Goal: Task Accomplishment & Management: Use online tool/utility

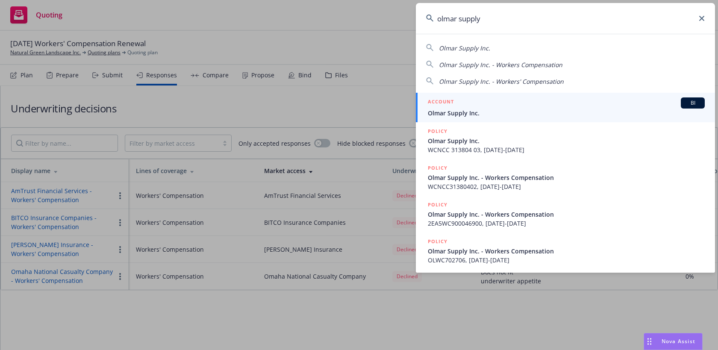
drag, startPoint x: 495, startPoint y: 20, endPoint x: 408, endPoint y: 15, distance: 87.7
click at [408, 15] on div "olmar supply Olmar Supply Inc. Olmar Supply Inc. - Workers Compensation Olmar S…" at bounding box center [359, 175] width 718 height 350
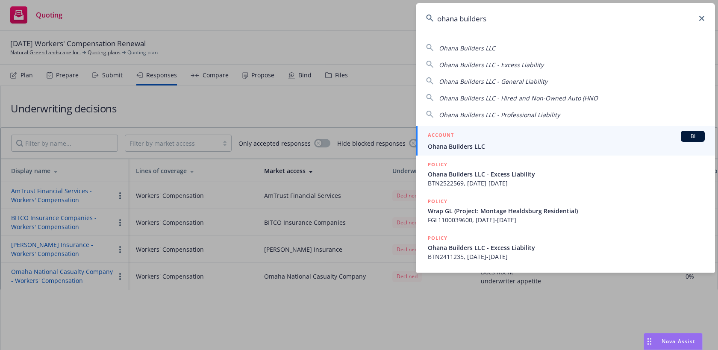
type input "ohana builders"
click at [455, 126] on link "ACCOUNT BI Ohana Builders LLC" at bounding box center [565, 140] width 299 height 29
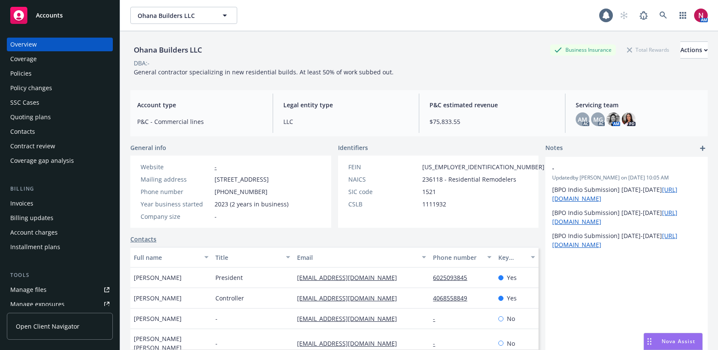
click at [46, 116] on div "Quoting plans" at bounding box center [30, 117] width 41 height 14
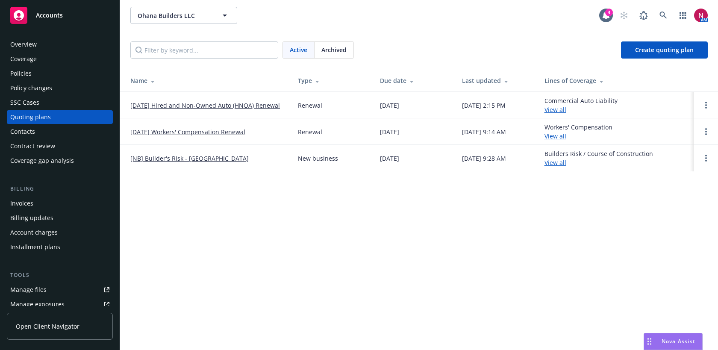
click at [43, 72] on div "Policies" at bounding box center [59, 74] width 99 height 14
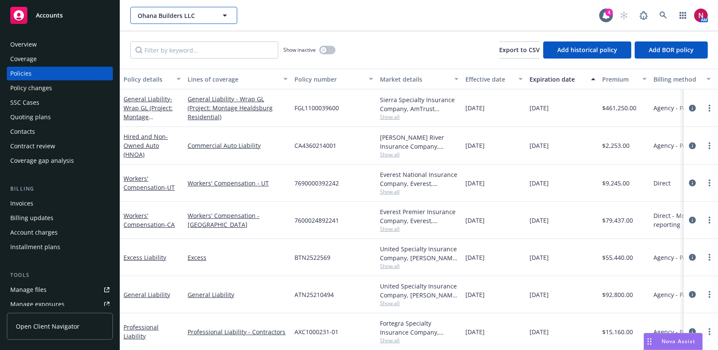
click at [201, 16] on span "Ohana Builders LLC" at bounding box center [175, 15] width 74 height 9
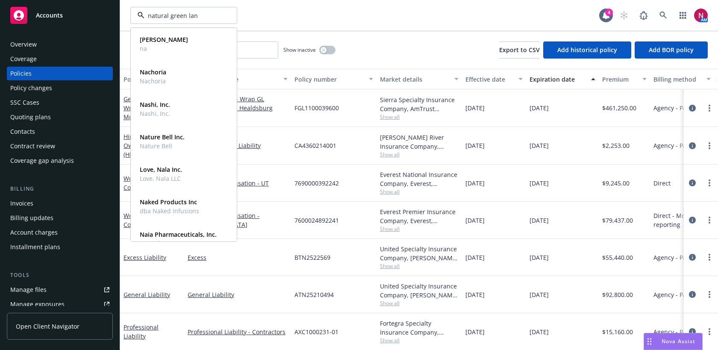
type input "natural green land"
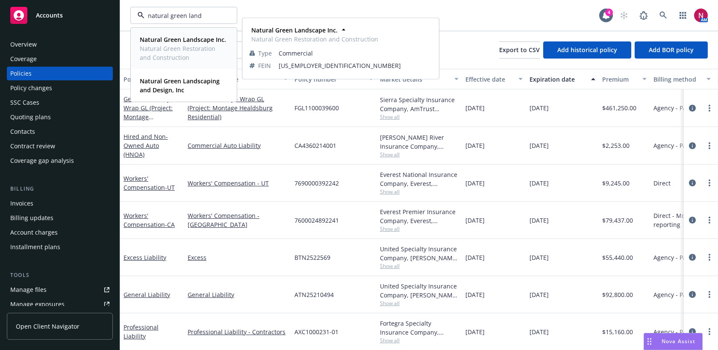
click at [183, 44] on span "Natural Green Restoration and Construction" at bounding box center [183, 53] width 86 height 18
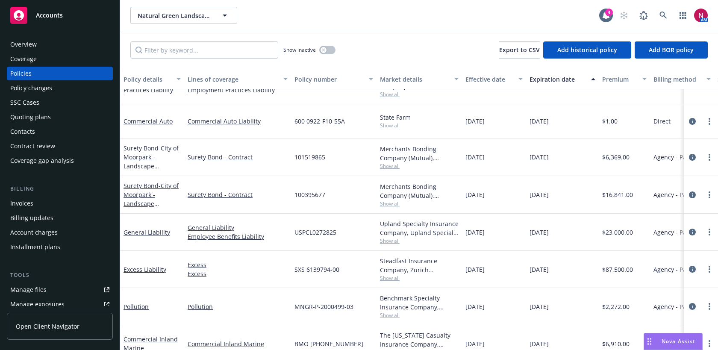
scroll to position [103, 0]
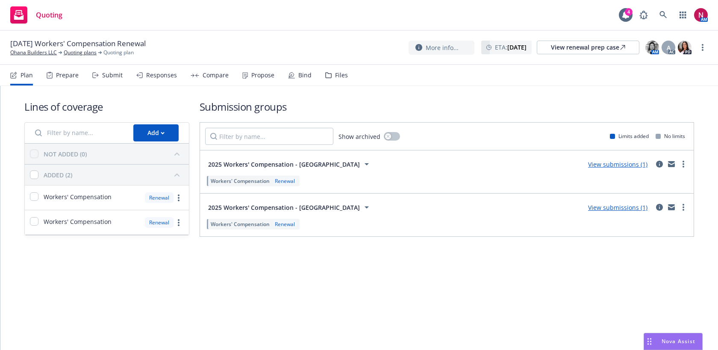
click at [336, 79] on div "Files" at bounding box center [341, 75] width 13 height 7
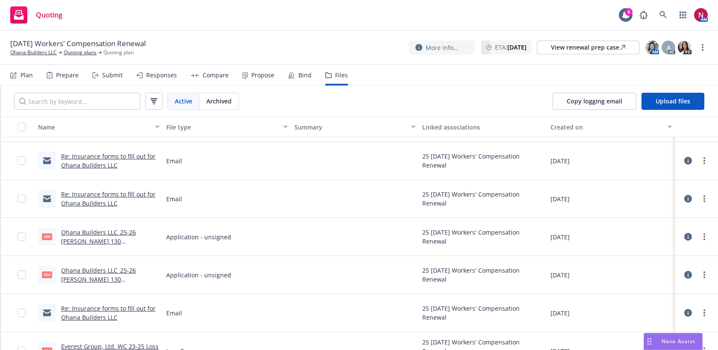
scroll to position [229, 0]
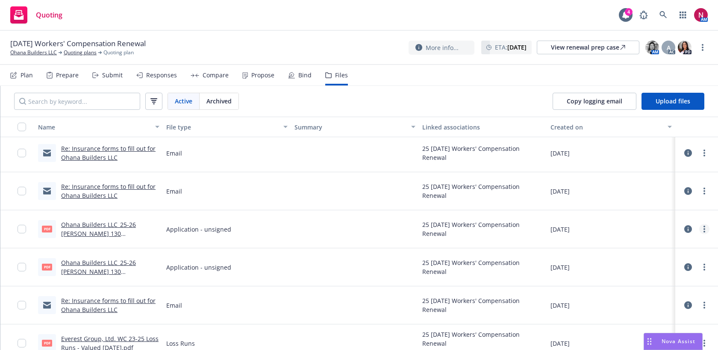
click at [704, 229] on circle "more" at bounding box center [704, 229] width 2 height 2
click at [683, 264] on link "Download" at bounding box center [666, 263] width 85 height 17
click at [706, 266] on link "more" at bounding box center [704, 267] width 10 height 10
click at [684, 303] on link "Download" at bounding box center [666, 301] width 85 height 17
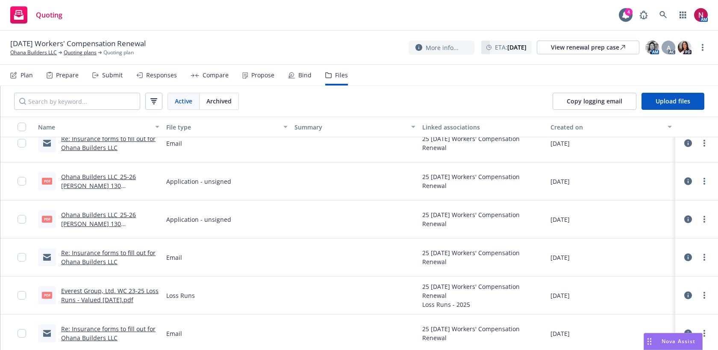
scroll to position [279, 0]
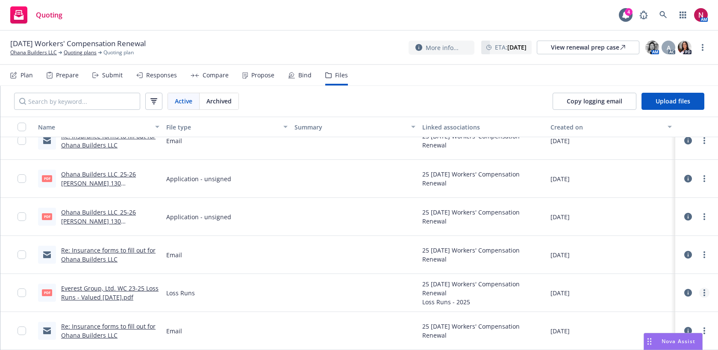
click at [703, 291] on icon "more" at bounding box center [704, 292] width 2 height 7
click at [665, 241] on link "Download" at bounding box center [666, 240] width 85 height 17
click at [95, 78] on icon at bounding box center [95, 75] width 6 height 6
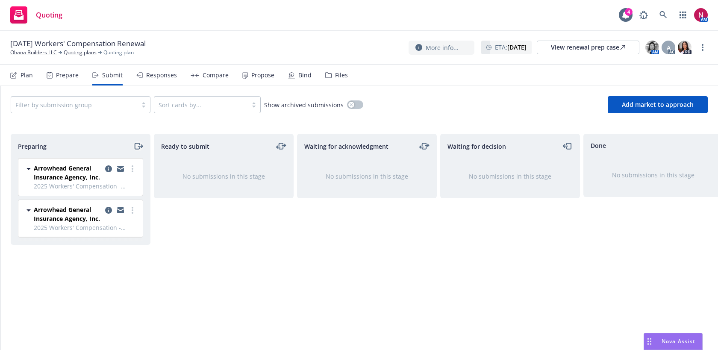
click at [137, 146] on icon "moveRight" at bounding box center [138, 146] width 10 height 10
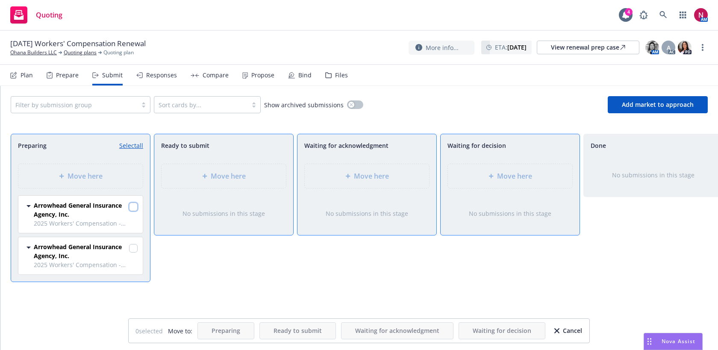
click at [133, 206] on input "checkbox" at bounding box center [133, 207] width 9 height 9
checkbox input "true"
click at [132, 247] on input "checkbox" at bounding box center [133, 248] width 9 height 9
checkbox input "true"
click at [491, 167] on div "Move here" at bounding box center [510, 176] width 124 height 24
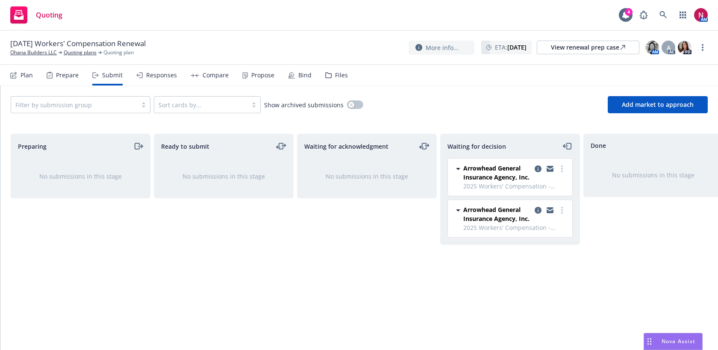
click at [338, 78] on div "Files" at bounding box center [341, 75] width 13 height 7
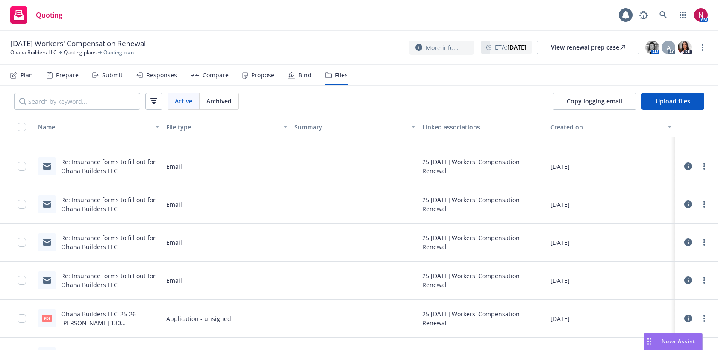
scroll to position [279, 0]
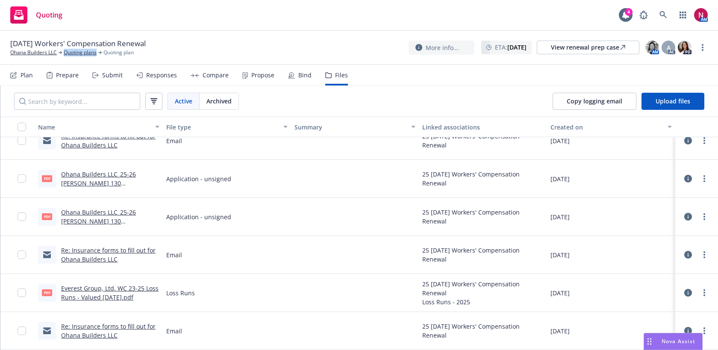
click at [106, 81] on div "Submit" at bounding box center [107, 75] width 30 height 21
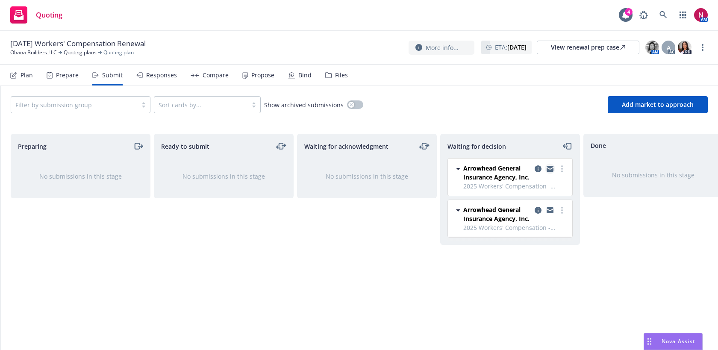
click at [552, 168] on icon "copy logging email" at bounding box center [549, 169] width 7 height 6
click at [550, 167] on icon "copy logging email" at bounding box center [549, 167] width 7 height 3
click at [644, 110] on button "Add market to approach" at bounding box center [658, 104] width 100 height 17
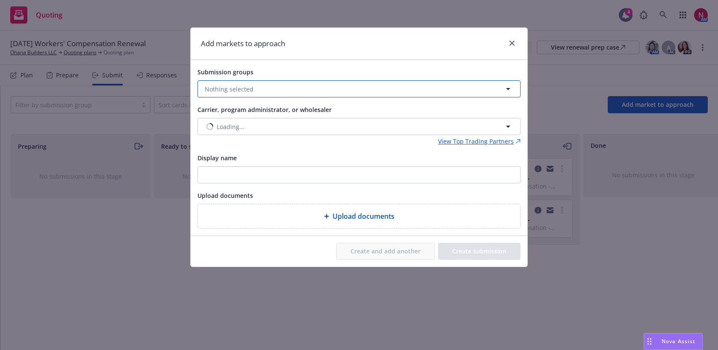
click at [276, 88] on button "Nothing selected" at bounding box center [358, 88] width 323 height 17
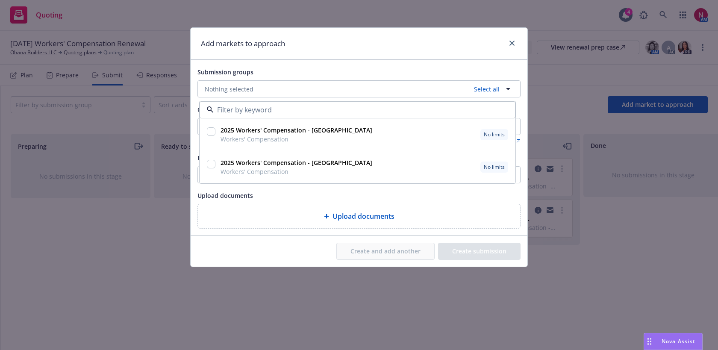
click at [211, 131] on input "checkbox" at bounding box center [211, 131] width 9 height 9
checkbox input "true"
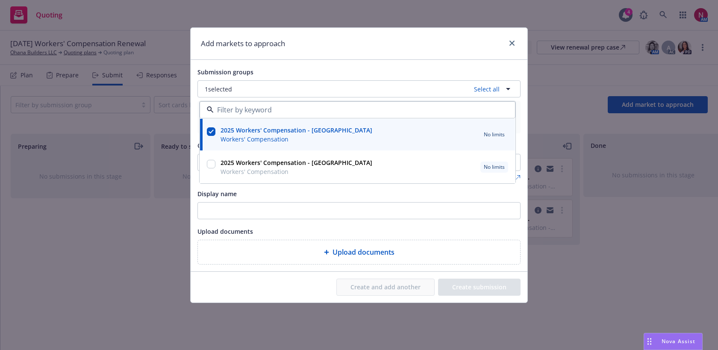
click at [210, 163] on input "checkbox" at bounding box center [211, 164] width 9 height 9
checkbox input "true"
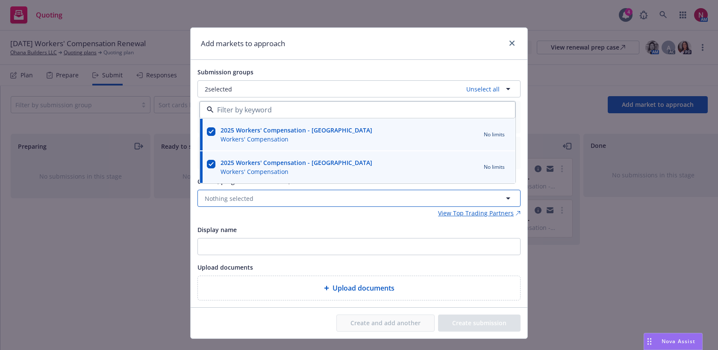
click at [279, 200] on button "Nothing selected" at bounding box center [358, 198] width 323 height 17
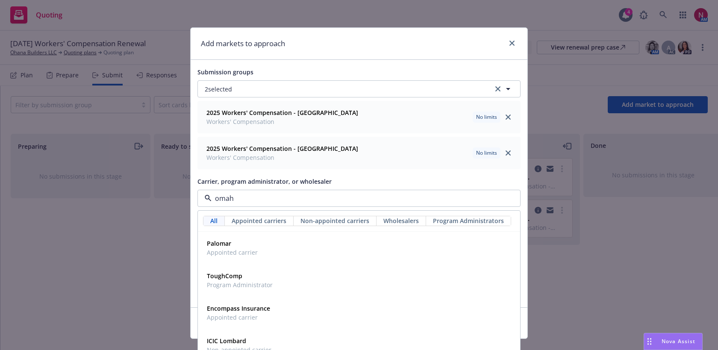
type input "omaha"
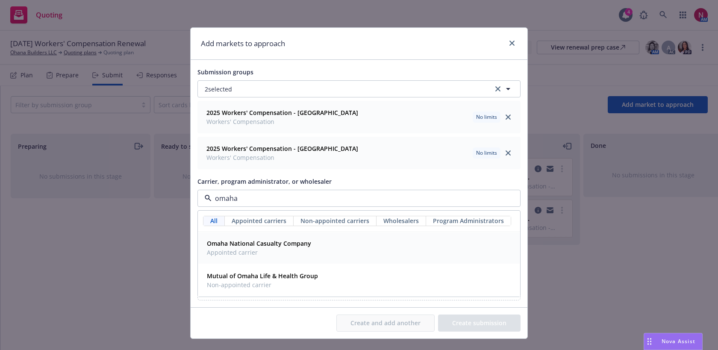
click at [279, 250] on span "Appointed carrier" at bounding box center [259, 252] width 104 height 9
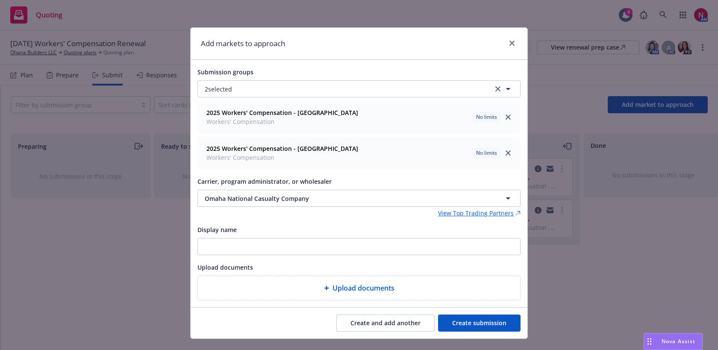
click at [475, 322] on button "Create submission" at bounding box center [479, 322] width 82 height 17
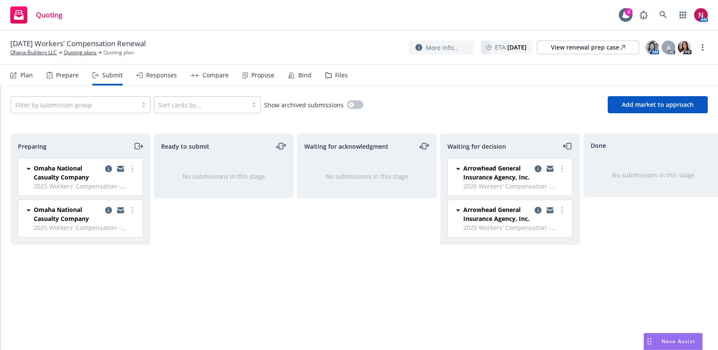
click at [140, 147] on icon "moveRight" at bounding box center [138, 146] width 10 height 10
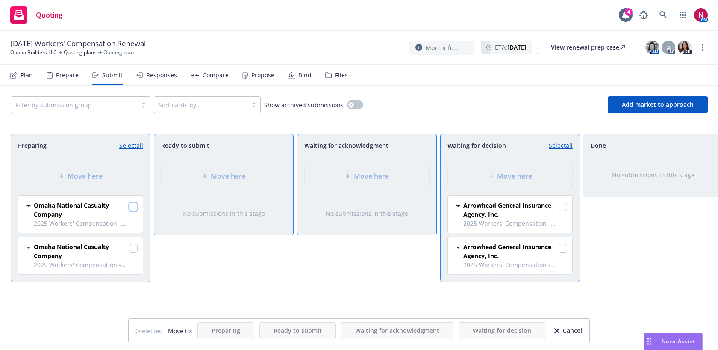
click at [132, 203] on input "checkbox" at bounding box center [133, 207] width 9 height 9
checkbox input "true"
click at [134, 249] on input "checkbox" at bounding box center [133, 248] width 9 height 9
checkbox input "true"
click at [411, 175] on div "Move here" at bounding box center [366, 176] width 111 height 10
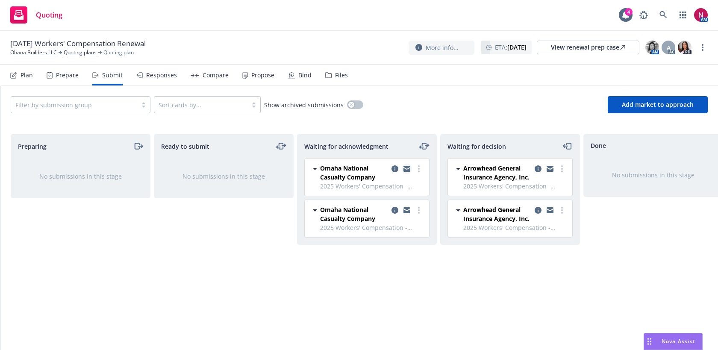
click at [406, 169] on icon "copy logging email" at bounding box center [406, 169] width 7 height 6
click at [635, 115] on div "Filter by submission group Sort cards by... Show archived submissions Add marke…" at bounding box center [358, 105] width 717 height 38
click at [631, 109] on button "Add market to approach" at bounding box center [658, 104] width 100 height 17
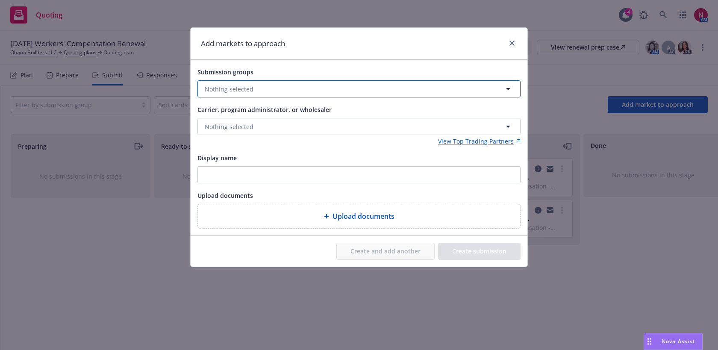
click at [364, 89] on button "Nothing selected" at bounding box center [358, 88] width 323 height 17
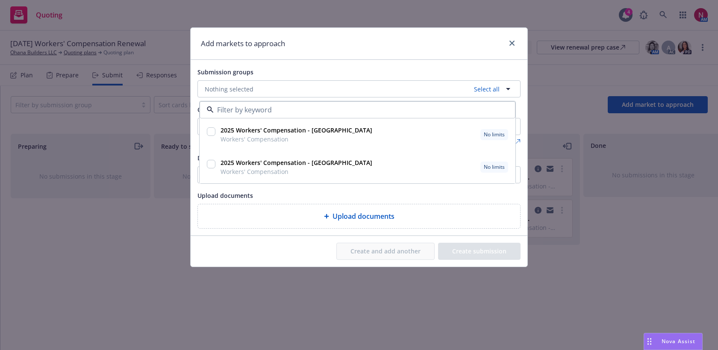
click at [210, 135] on input "checkbox" at bounding box center [211, 131] width 9 height 9
checkbox input "true"
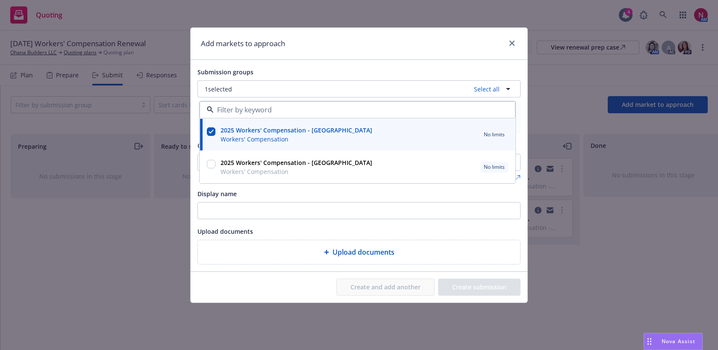
click at [213, 165] on input "checkbox" at bounding box center [211, 164] width 9 height 9
checkbox input "true"
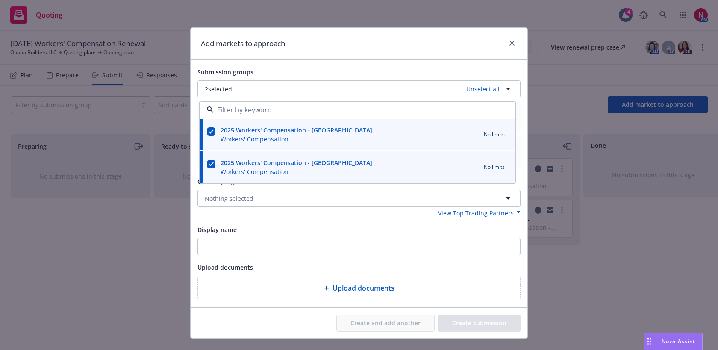
click at [310, 64] on div "Submission groups 2 selected Unselect all 2025 Workers' Compensation - CA Worke…" at bounding box center [359, 183] width 337 height 247
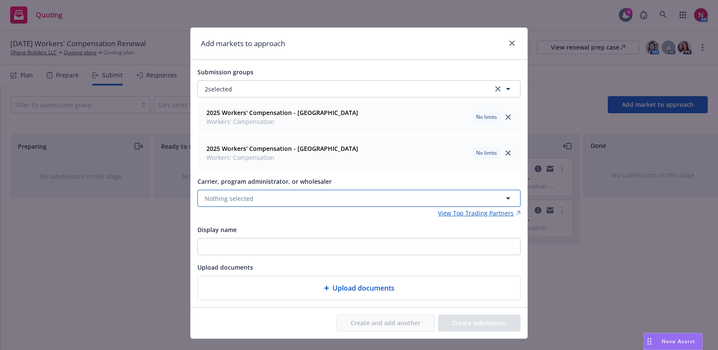
click at [265, 206] on button "Nothing selected" at bounding box center [358, 198] width 323 height 17
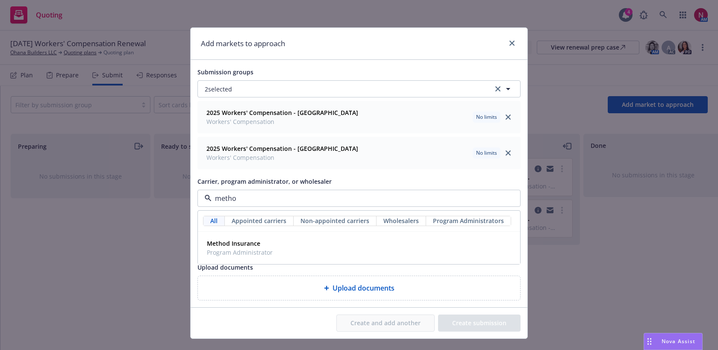
type input "method"
click at [242, 256] on span "Program Administrator" at bounding box center [240, 252] width 66 height 9
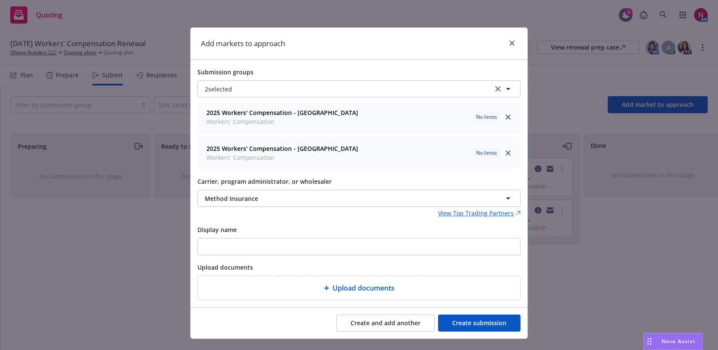
click at [469, 324] on button "Create submission" at bounding box center [479, 322] width 82 height 17
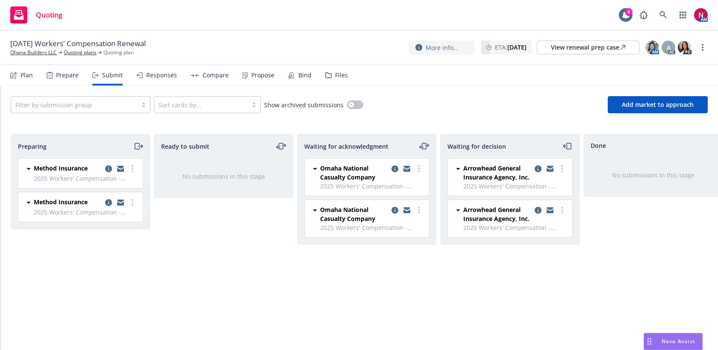
click at [137, 146] on icon "moveRight" at bounding box center [138, 146] width 10 height 10
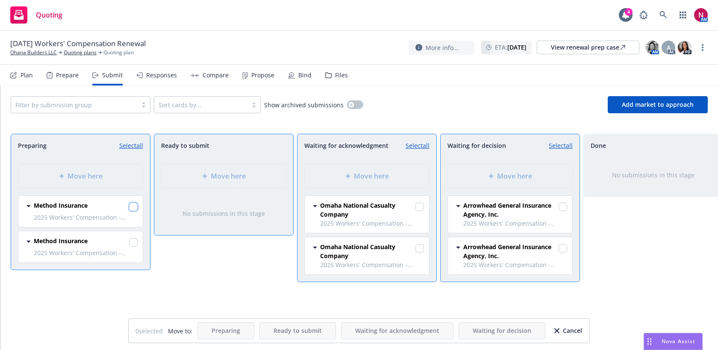
click at [134, 203] on input "checkbox" at bounding box center [133, 207] width 9 height 9
checkbox input "true"
click at [136, 241] on input "checkbox" at bounding box center [133, 242] width 9 height 9
checkbox input "true"
click at [392, 175] on div "Move here" at bounding box center [366, 176] width 111 height 10
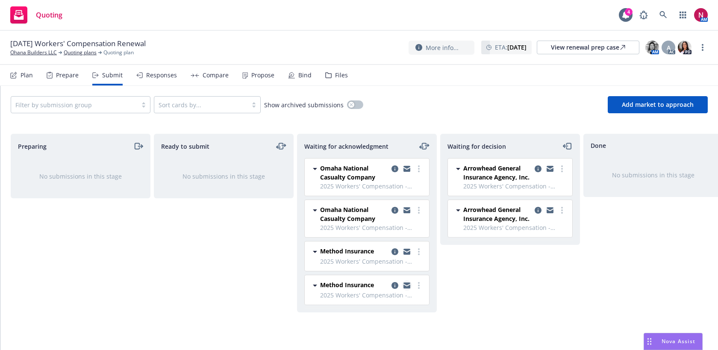
click at [409, 285] on icon "copy logging email" at bounding box center [406, 285] width 7 height 6
click at [330, 73] on div "Files" at bounding box center [336, 75] width 23 height 21
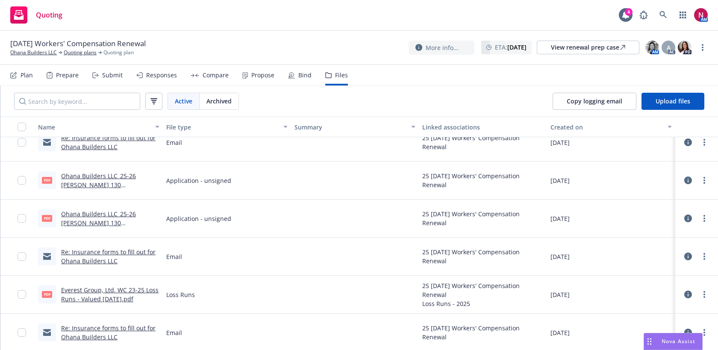
scroll to position [427, 0]
click at [123, 216] on link "Ohana Builders LLC_25-26 Acord 130 (CA).pdf" at bounding box center [98, 223] width 75 height 26
click at [112, 76] on div "Submit" at bounding box center [112, 75] width 21 height 7
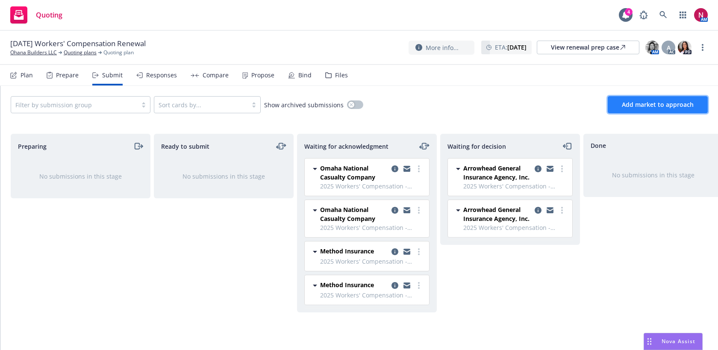
click at [634, 109] on button "Add market to approach" at bounding box center [658, 104] width 100 height 17
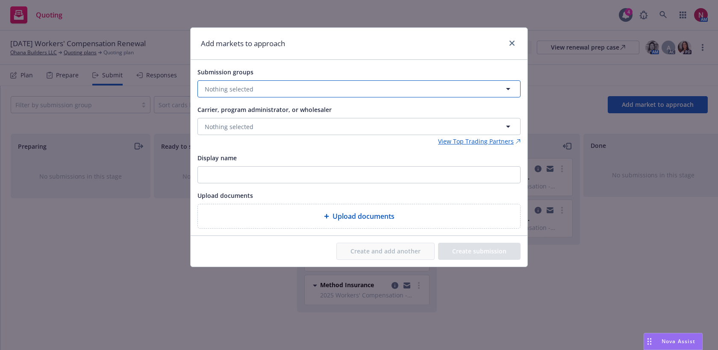
click at [318, 81] on button "Nothing selected" at bounding box center [358, 88] width 323 height 17
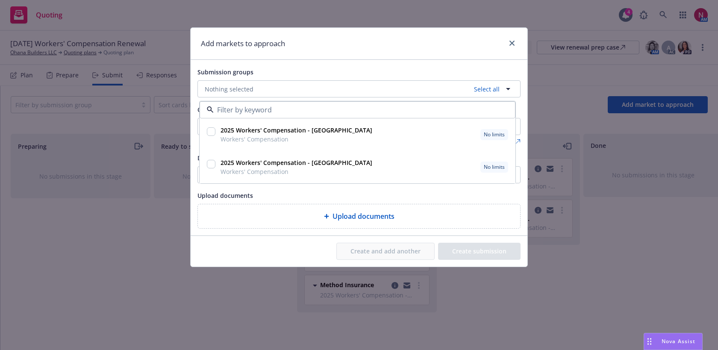
click at [210, 133] on input "checkbox" at bounding box center [211, 131] width 9 height 9
checkbox input "true"
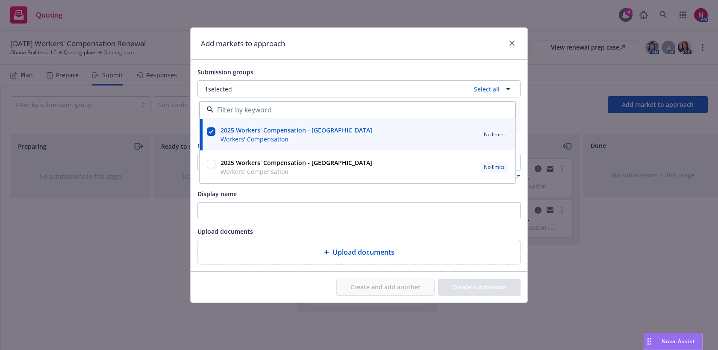
click at [211, 164] on input "checkbox" at bounding box center [211, 164] width 9 height 9
checkbox input "true"
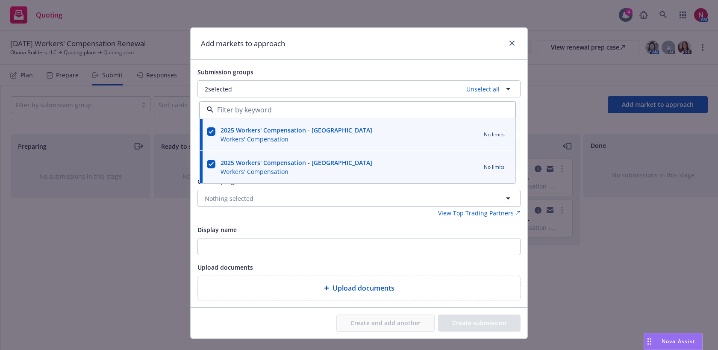
click at [280, 76] on div "Submission groups" at bounding box center [358, 72] width 323 height 10
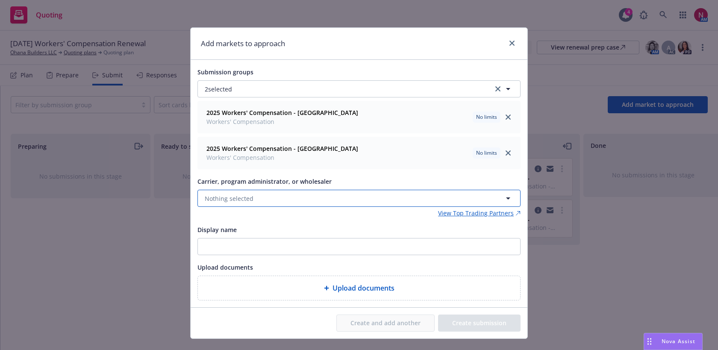
click at [279, 197] on button "Nothing selected" at bounding box center [358, 198] width 323 height 17
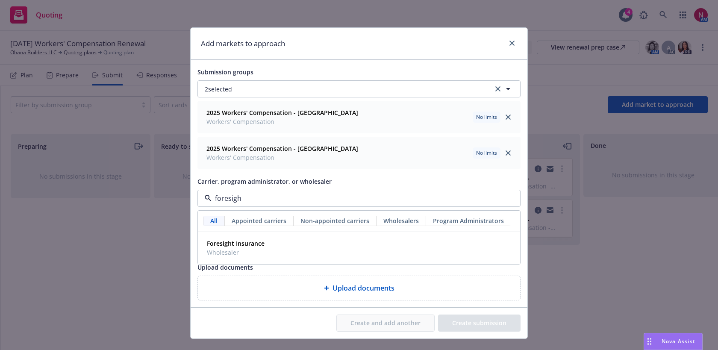
type input "foresight"
click at [322, 243] on div "Foresight Insurance Wholesaler" at bounding box center [358, 247] width 311 height 21
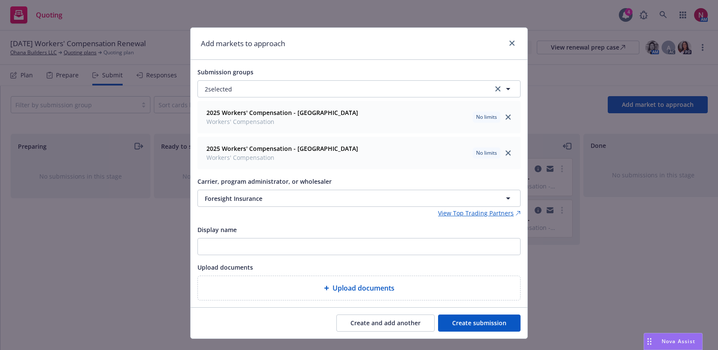
click at [488, 328] on button "Create submission" at bounding box center [479, 322] width 82 height 17
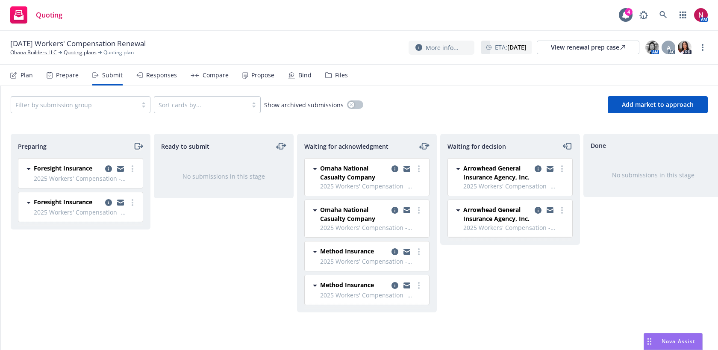
click at [136, 147] on icon "moveRight" at bounding box center [138, 146] width 10 height 10
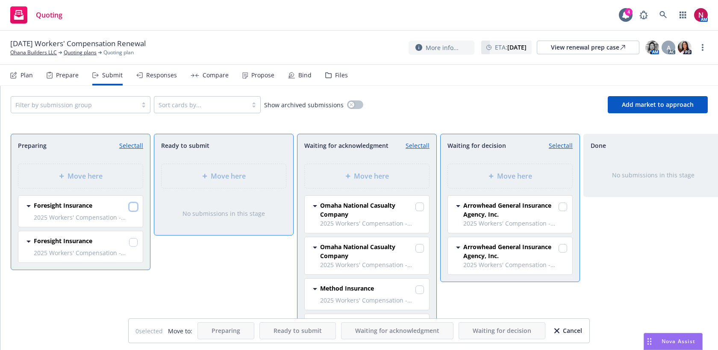
click at [130, 206] on input "checkbox" at bounding box center [133, 207] width 9 height 9
checkbox input "true"
click at [133, 241] on input "checkbox" at bounding box center [133, 242] width 9 height 9
checkbox input "true"
click at [378, 176] on span "Move here" at bounding box center [371, 176] width 35 height 10
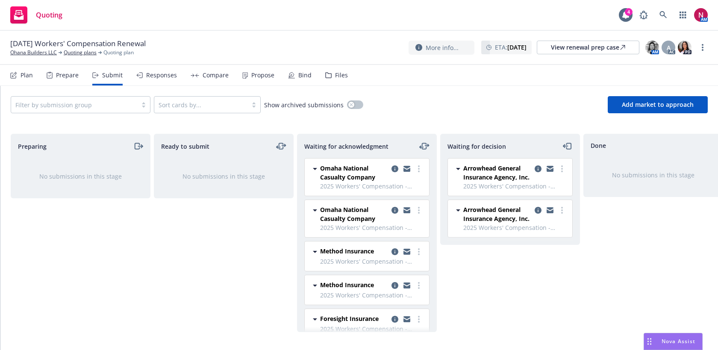
scroll to position [48, 0]
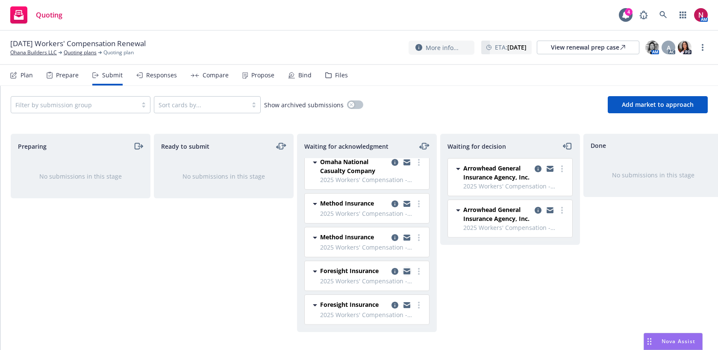
click at [405, 271] on icon "copy logging email" at bounding box center [406, 271] width 7 height 6
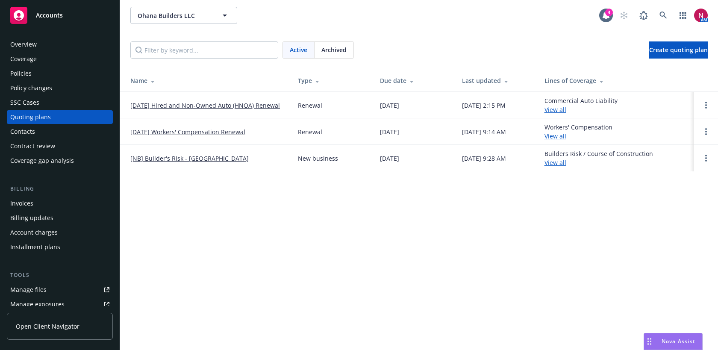
click at [172, 103] on link "10/15/25 Hired and Non-Owned Auto (HNOA) Renewal" at bounding box center [205, 105] width 150 height 9
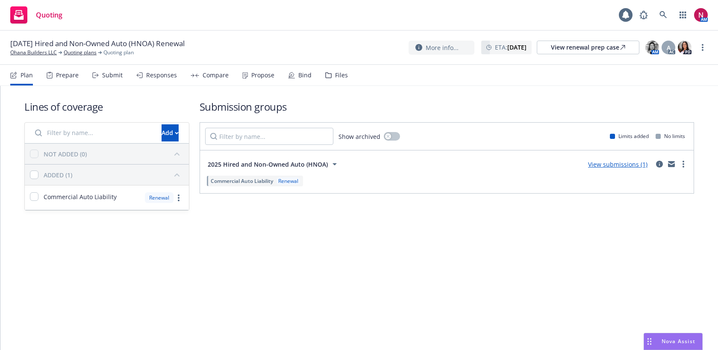
click at [339, 73] on div "Files" at bounding box center [341, 75] width 13 height 7
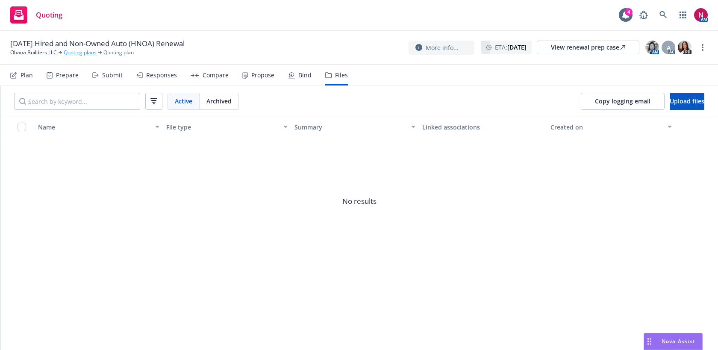
click at [71, 55] on link "Quoting plans" at bounding box center [80, 53] width 33 height 8
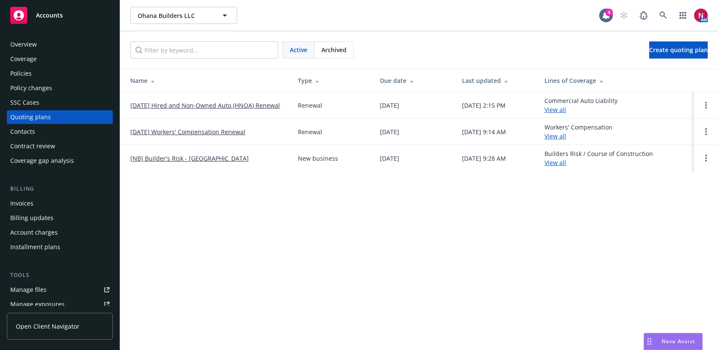
click at [336, 51] on span "Archived" at bounding box center [333, 49] width 25 height 9
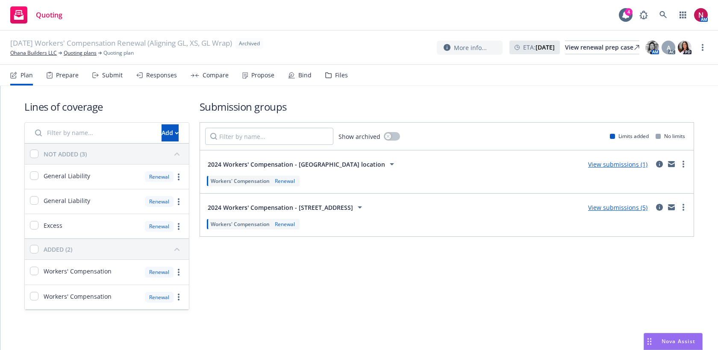
click at [112, 79] on div "Submit" at bounding box center [107, 75] width 30 height 21
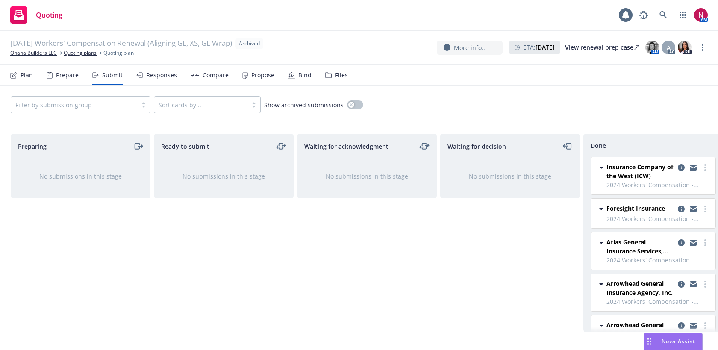
click at [165, 76] on div "Responses" at bounding box center [161, 75] width 31 height 7
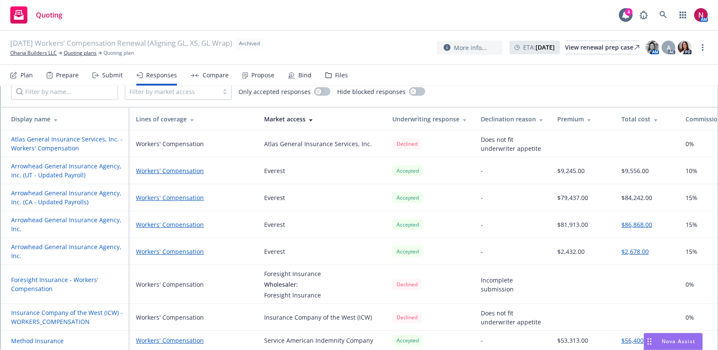
scroll to position [52, 0]
click at [335, 73] on div "Files" at bounding box center [341, 75] width 13 height 7
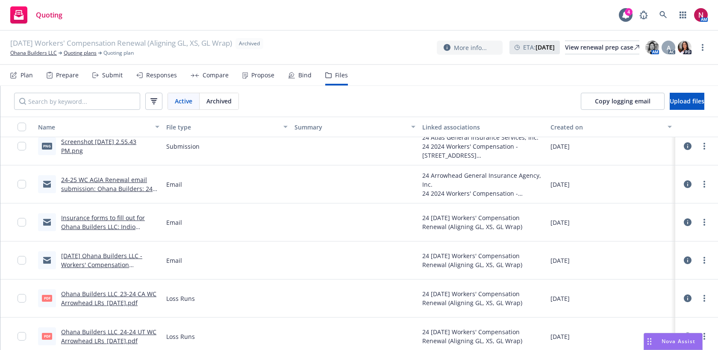
scroll to position [1144, 0]
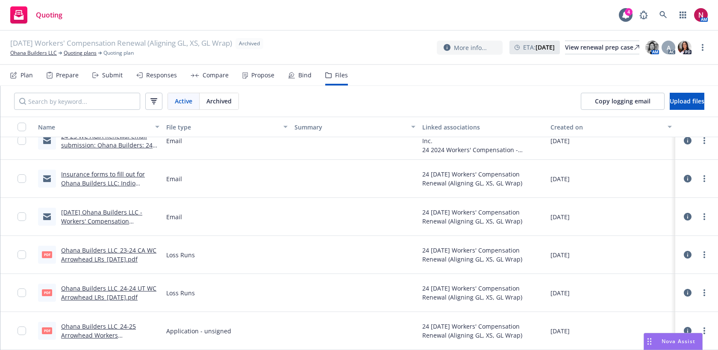
click at [118, 329] on link "Ohana Builders LLC_24-25 Arrowhead Workers Compensation Supplemental.pdf" at bounding box center [108, 335] width 95 height 26
